Goal: Use online tool/utility: Use online tool/utility

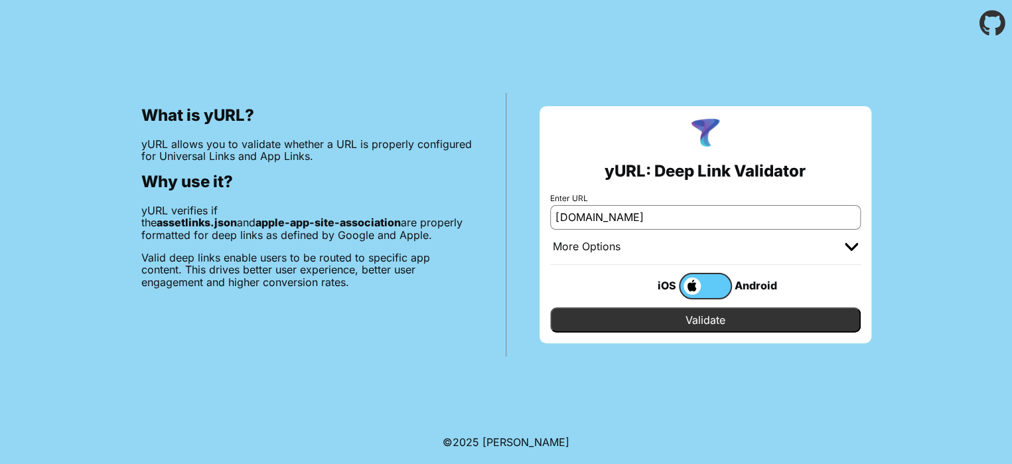
drag, startPoint x: 701, startPoint y: 219, endPoint x: 489, endPoint y: 199, distance: 212.6
click at [489, 199] on div "What is yURL? yURL allows you to validate whether a URL is properly configured …" at bounding box center [506, 201] width 1012 height 310
paste input "[URL][DOMAIN_NAME]"
type input "[URL][DOMAIN_NAME]"
click at [749, 312] on input "Validate" at bounding box center [705, 319] width 310 height 25
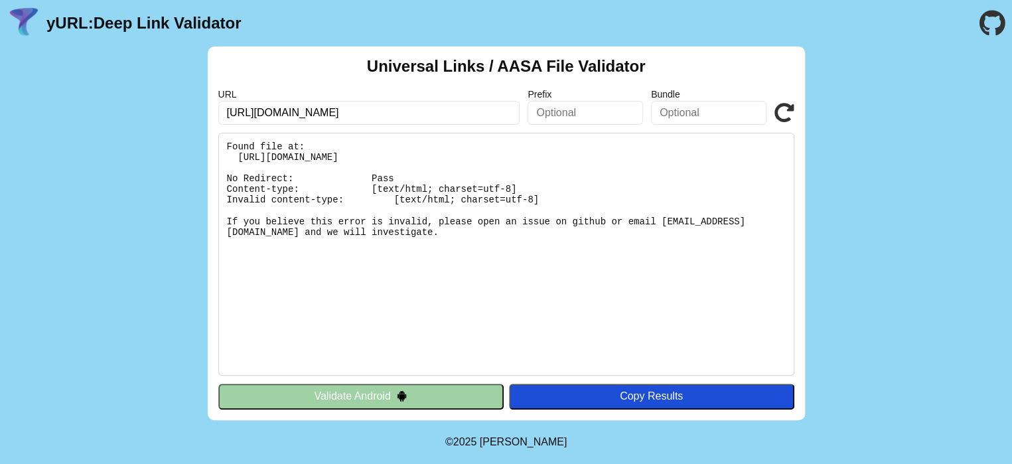
click at [226, 144] on pre "Found file at: [URL][DOMAIN_NAME] No Redirect: Pass Content-type: [text/html; c…" at bounding box center [506, 254] width 576 height 243
drag, startPoint x: 225, startPoint y: 144, endPoint x: 590, endPoint y: 241, distance: 377.5
click at [590, 241] on pre "Found file at: [URL][DOMAIN_NAME] No Redirect: Pass Content-type: [text/html; c…" at bounding box center [506, 254] width 576 height 243
copy pre "Found file at: [URL][DOMAIN_NAME] No Redirect: Pass Content-type: [text/html; c…"
